Goal: Task Accomplishment & Management: Manage account settings

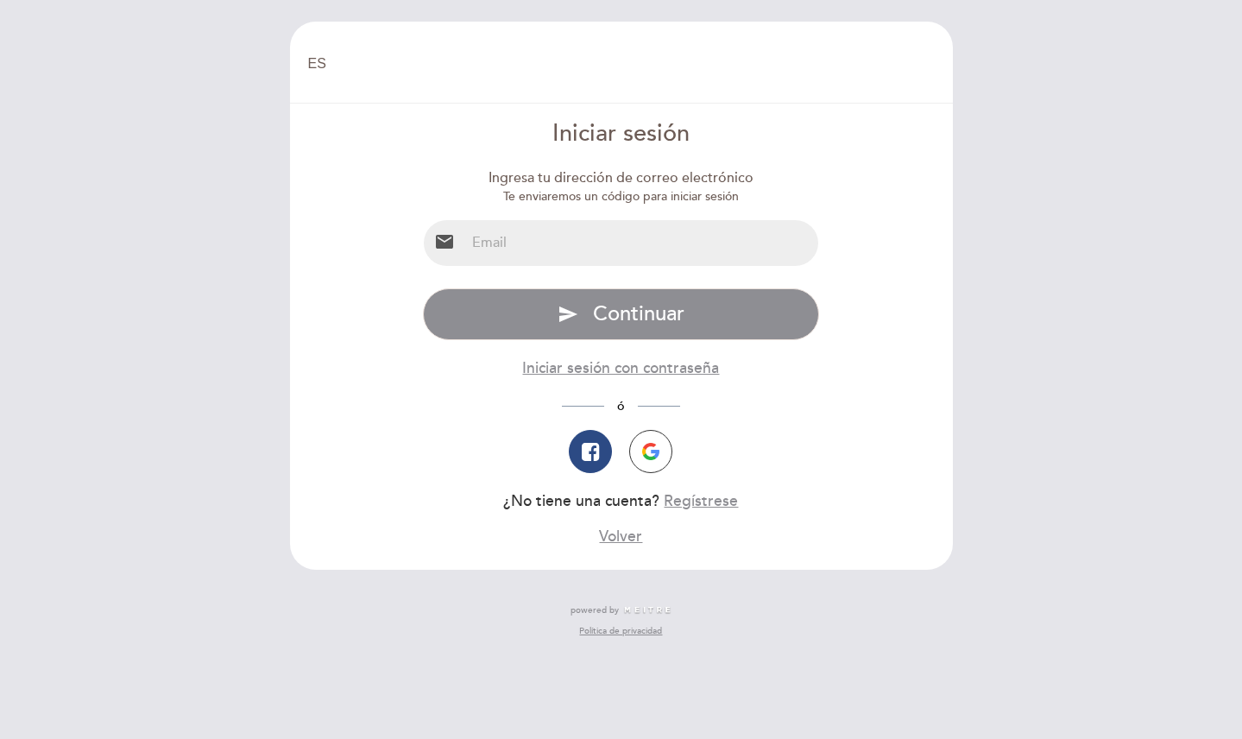
select select "es"
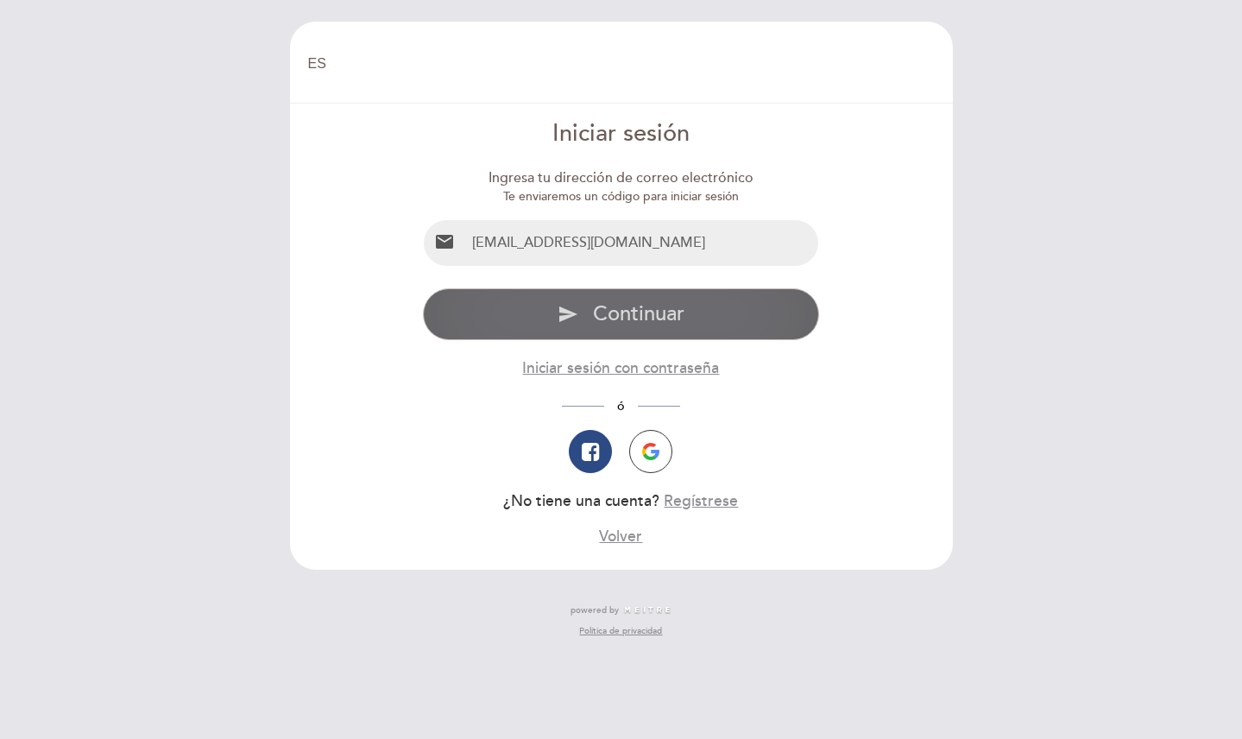
type input "[EMAIL_ADDRESS][DOMAIN_NAME]"
click at [629, 312] on span "Continuar" at bounding box center [638, 313] width 91 height 25
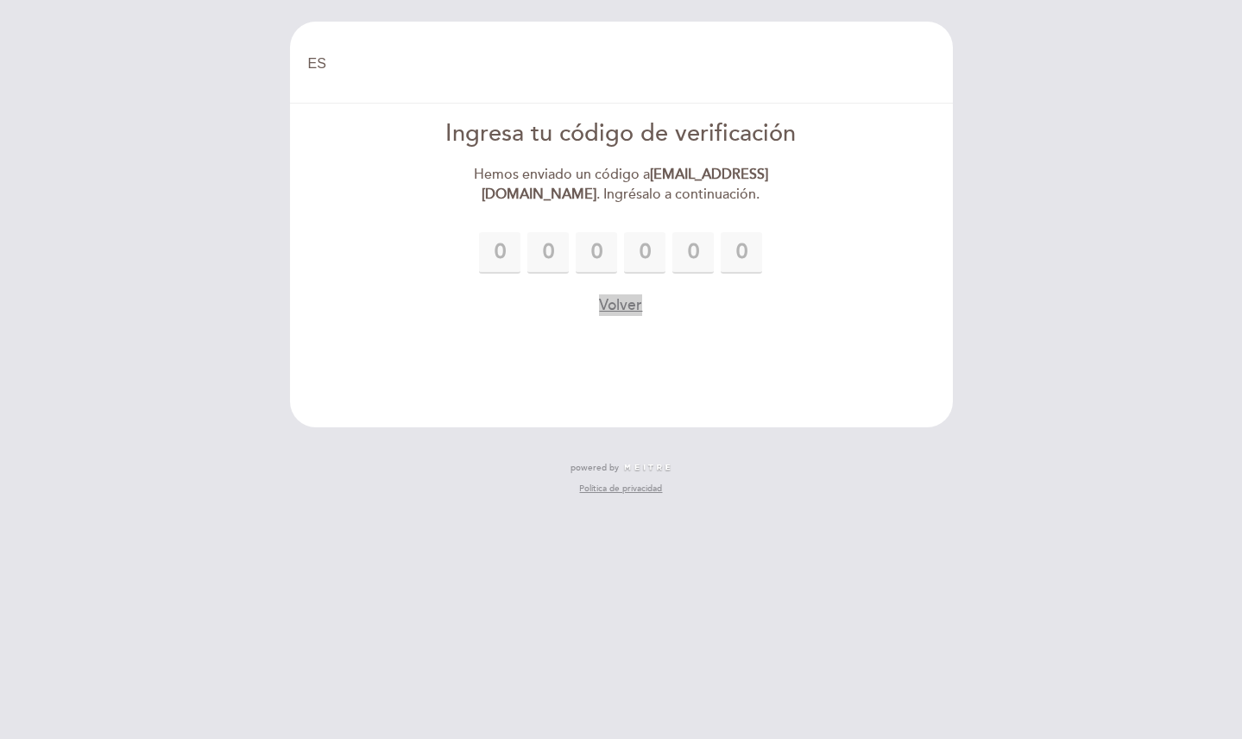
click at [621, 303] on button "Volver" at bounding box center [620, 305] width 43 height 22
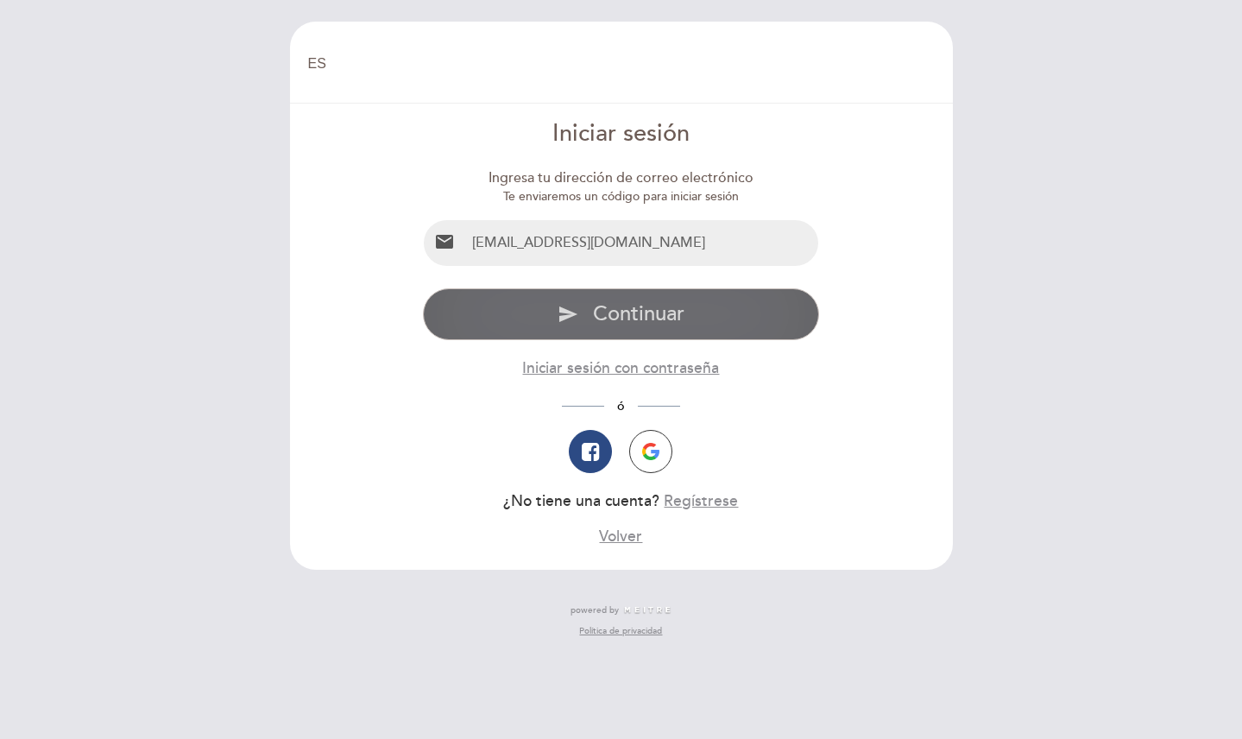
click at [621, 306] on span "Continuar" at bounding box center [638, 313] width 91 height 25
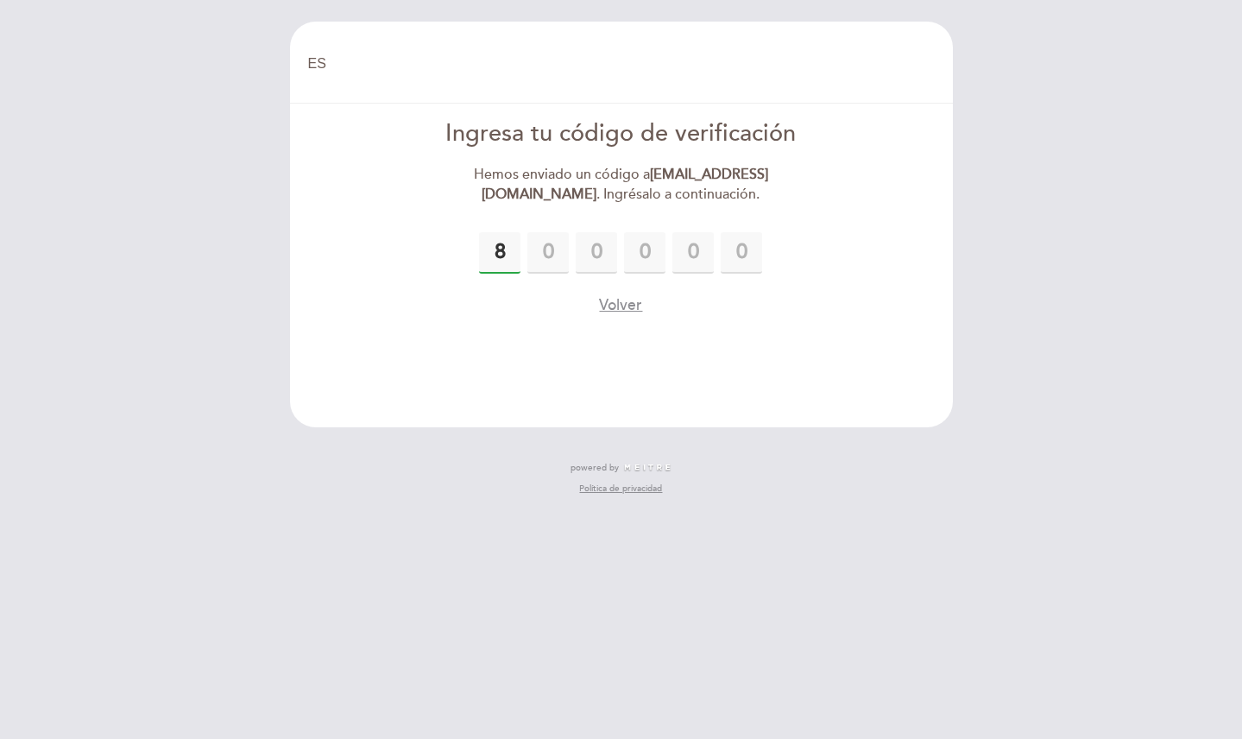
type input "8"
type input "1"
type input "5"
type input "4"
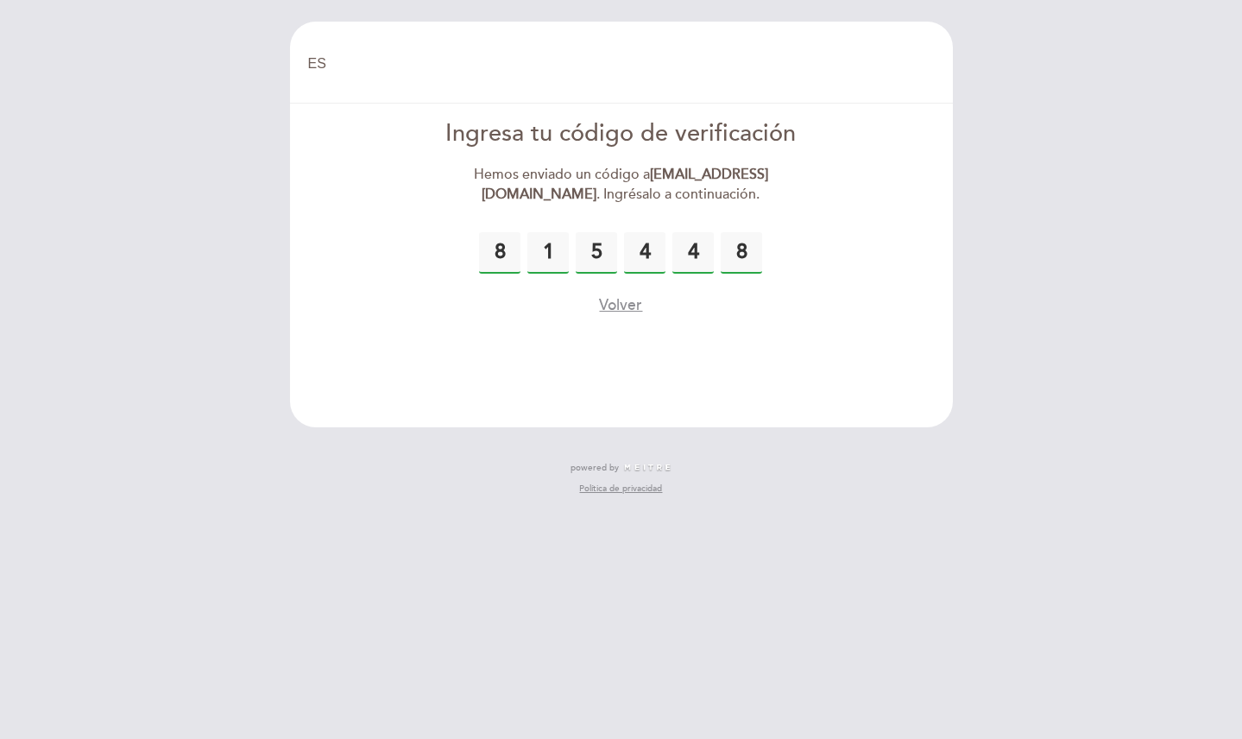
type input "8"
click at [626, 301] on button "Volver" at bounding box center [620, 305] width 43 height 22
